Goal: Information Seeking & Learning: Compare options

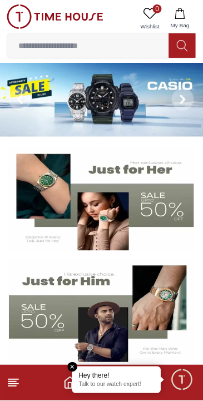
click at [63, 98] on img at bounding box center [101, 100] width 203 height 74
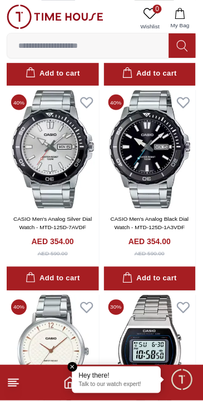
scroll to position [512, 0]
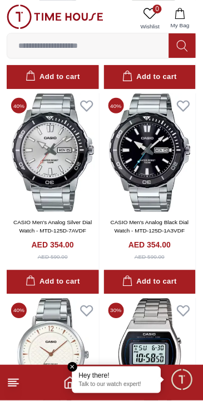
click at [17, 388] on icon at bounding box center [13, 382] width 13 height 13
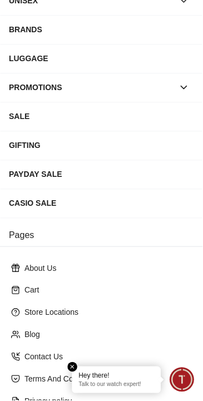
scroll to position [272, 0]
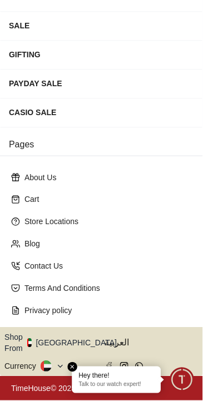
click at [67, 342] on button "Shop From [GEOGRAPHIC_DATA]" at bounding box center [64, 343] width 121 height 22
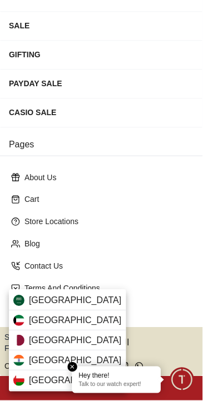
click at [94, 316] on div "[GEOGRAPHIC_DATA]" at bounding box center [67, 321] width 117 height 20
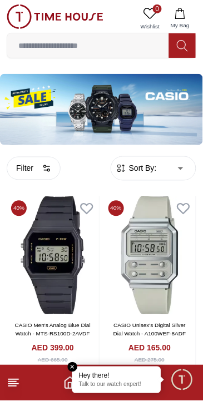
click at [27, 29] on link at bounding box center [55, 18] width 97 height 28
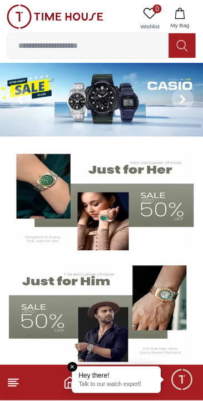
click at [97, 316] on img at bounding box center [101, 311] width 185 height 103
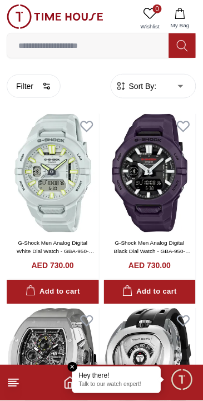
click at [157, 91] on span "Sort By:" at bounding box center [142, 86] width 30 height 11
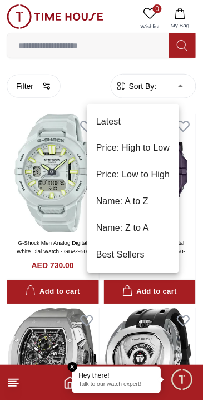
click at [147, 261] on li "Best Sellers" at bounding box center [133, 255] width 92 height 27
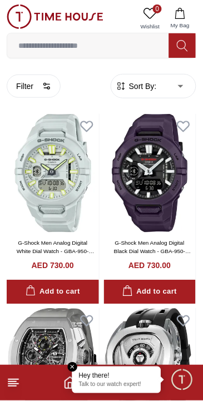
type input "*"
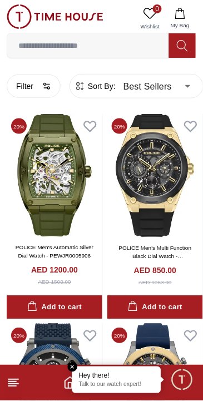
click at [51, 88] on icon "button" at bounding box center [46, 86] width 9 height 9
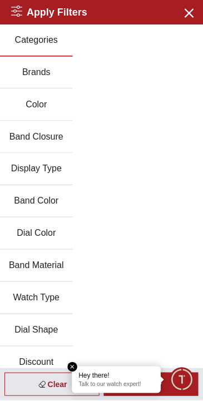
click at [60, 81] on button "Brands" at bounding box center [36, 73] width 73 height 32
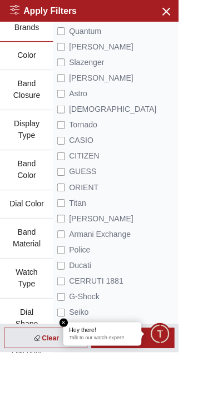
scroll to position [39, 0]
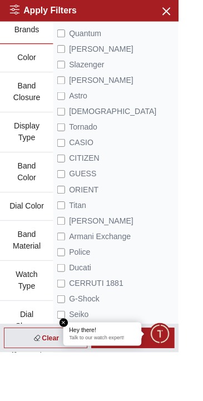
click at [173, 260] on li "Michael Kors" at bounding box center [131, 251] width 133 height 18
click at [148, 258] on span "Michael Kors" at bounding box center [114, 251] width 73 height 13
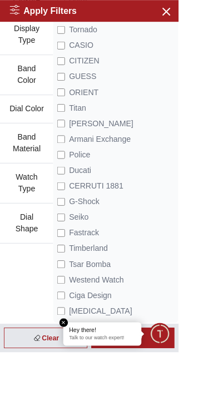
scroll to position [152, 0]
click at [78, 372] on em "Close tooltip" at bounding box center [73, 367] width 10 height 10
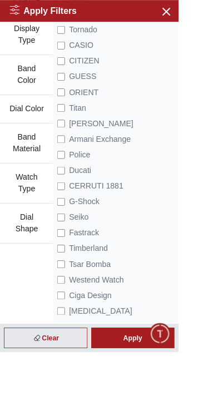
click at [163, 396] on div "Apply" at bounding box center [151, 384] width 95 height 23
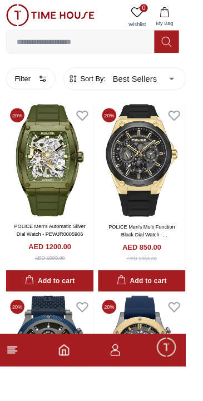
click at [42, 92] on button "Filter" at bounding box center [34, 85] width 54 height 23
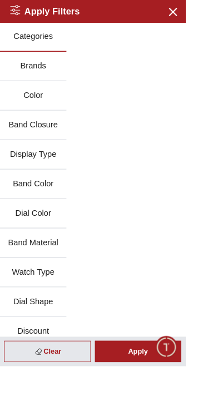
click at [57, 210] on button "Band Color" at bounding box center [36, 202] width 73 height 32
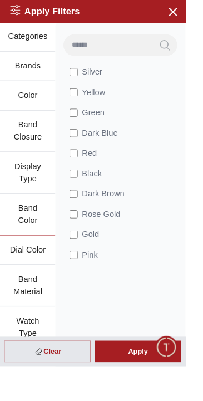
click at [47, 161] on button "Band Closure" at bounding box center [30, 144] width 61 height 46
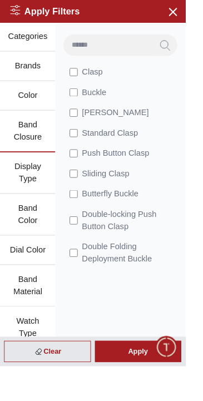
click at [38, 212] on button "Display Type" at bounding box center [30, 190] width 61 height 46
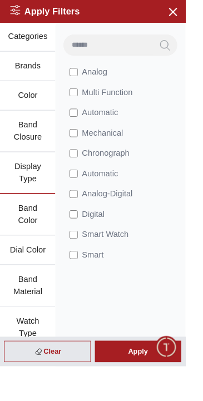
click at [56, 108] on button "Color" at bounding box center [30, 105] width 61 height 32
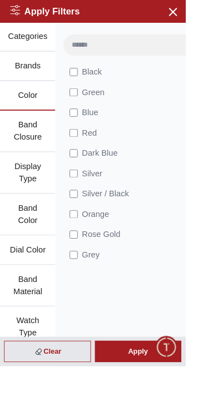
click at [44, 78] on button "Brands" at bounding box center [30, 73] width 61 height 32
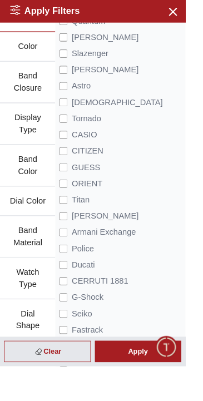
scroll to position [58, 0]
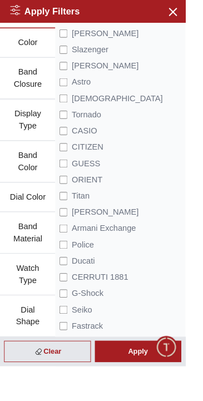
click at [166, 396] on div "Apply" at bounding box center [151, 384] width 95 height 23
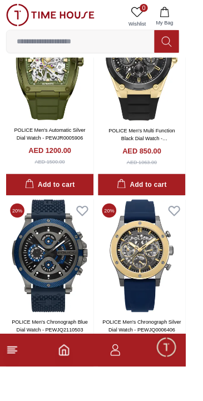
scroll to position [111, 0]
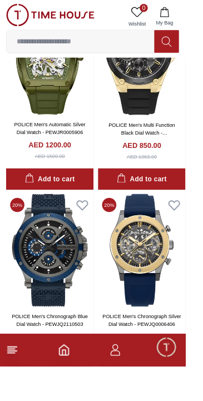
click at [76, 390] on icon "Home" at bounding box center [69, 382] width 13 height 13
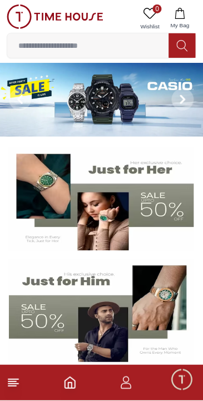
click at [160, 302] on img at bounding box center [101, 311] width 185 height 103
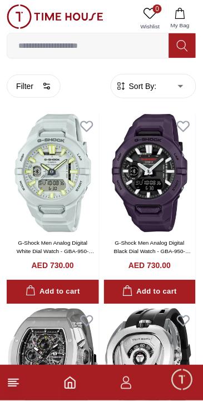
click at [46, 90] on button "Filter" at bounding box center [34, 85] width 54 height 23
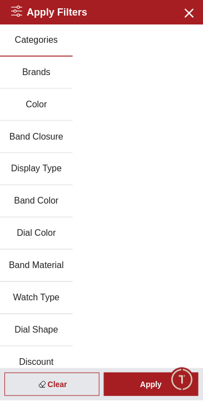
click at [58, 383] on div "Clear" at bounding box center [51, 384] width 95 height 23
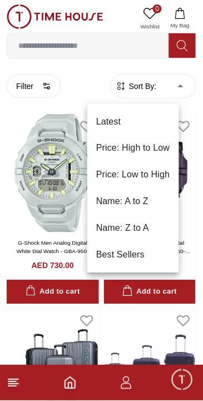
click at [148, 116] on li "Latest" at bounding box center [133, 121] width 92 height 27
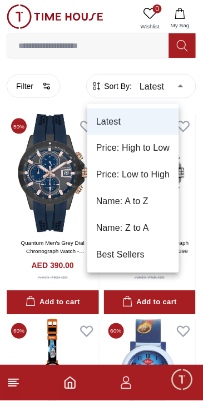
click at [47, 91] on div at bounding box center [101, 200] width 203 height 401
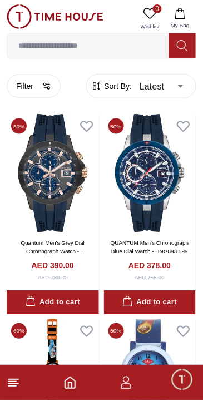
click at [32, 92] on button "Filter" at bounding box center [34, 85] width 54 height 23
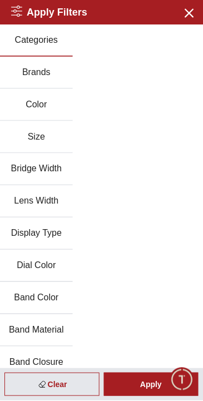
click at [43, 77] on button "Brands" at bounding box center [36, 73] width 73 height 32
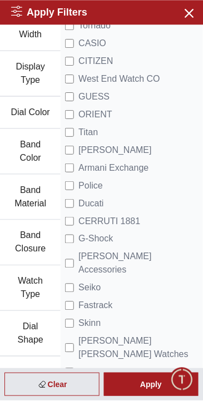
scroll to position [174, 0]
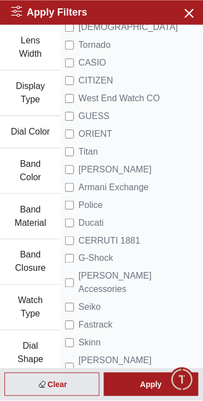
click at [66, 389] on div "Clear" at bounding box center [51, 384] width 95 height 23
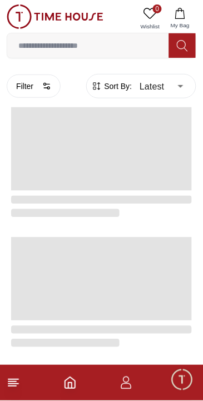
type input "******"
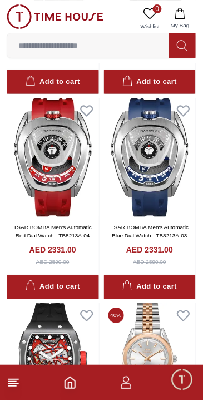
scroll to position [1972, 0]
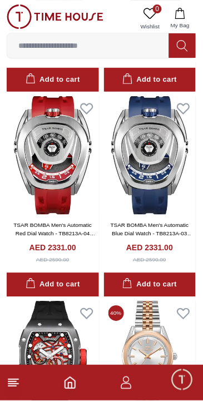
click at [70, 386] on icon "Home" at bounding box center [69, 382] width 13 height 13
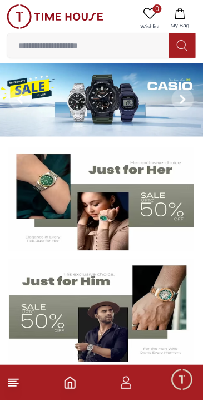
click at [100, 321] on img at bounding box center [101, 311] width 185 height 103
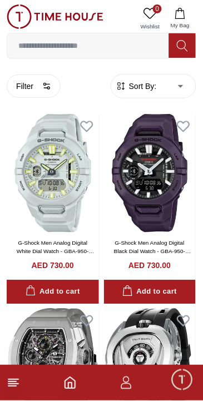
click at [14, 384] on line at bounding box center [13, 384] width 10 height 0
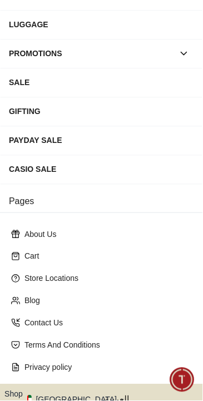
scroll to position [272, 0]
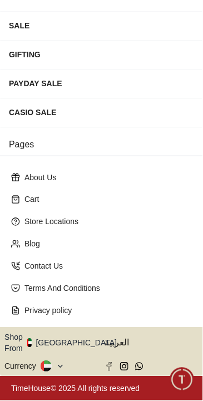
click at [72, 339] on button "Shop From [GEOGRAPHIC_DATA]" at bounding box center [64, 343] width 121 height 22
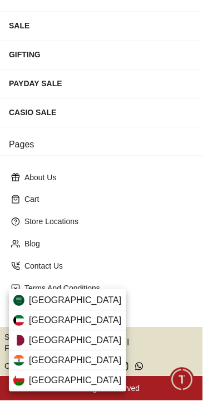
click at [90, 323] on div "[GEOGRAPHIC_DATA]" at bounding box center [67, 321] width 117 height 20
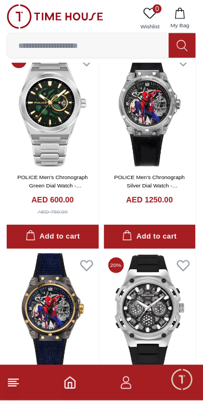
scroll to position [1490, 0]
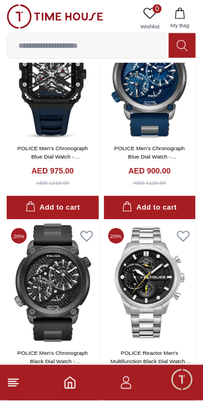
scroll to position [2338, 0]
click at [14, 389] on icon at bounding box center [13, 382] width 13 height 13
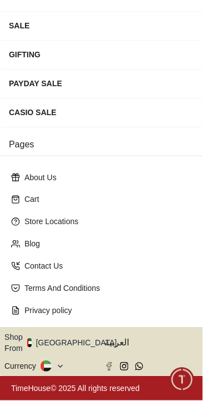
scroll to position [272, 0]
click at [60, 363] on button at bounding box center [53, 366] width 24 height 11
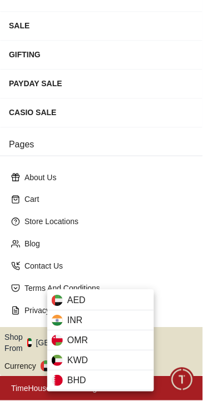
click at [100, 362] on div "KWD" at bounding box center [100, 361] width 107 height 20
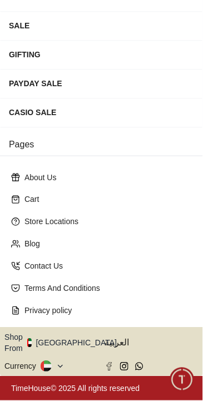
click at [93, 354] on div "Shop From UAE العربية Currency" at bounding box center [101, 351] width 194 height 49
click at [78, 335] on button "Shop From [GEOGRAPHIC_DATA]" at bounding box center [64, 343] width 121 height 22
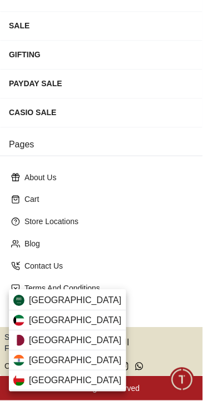
click at [88, 319] on div "[GEOGRAPHIC_DATA]" at bounding box center [67, 321] width 117 height 20
